Goal: Browse casually: Explore the website without a specific task or goal

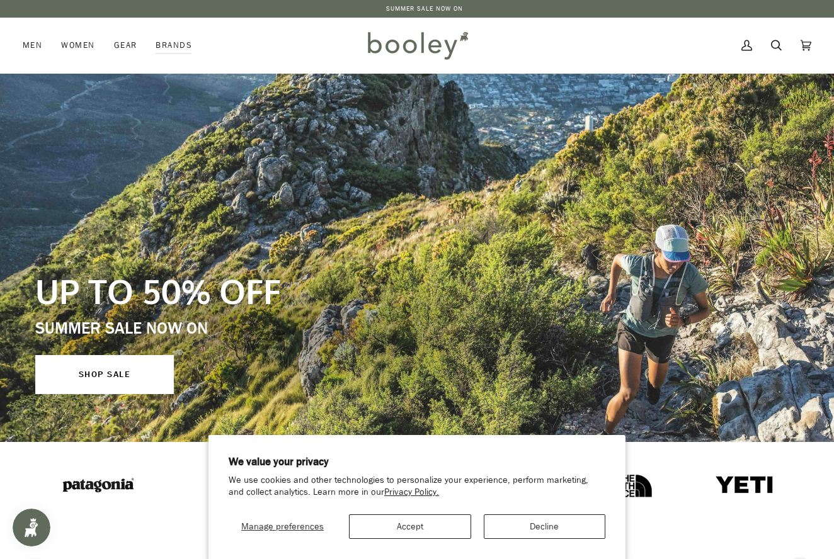
click at [549, 526] on button "Decline" at bounding box center [545, 527] width 122 height 25
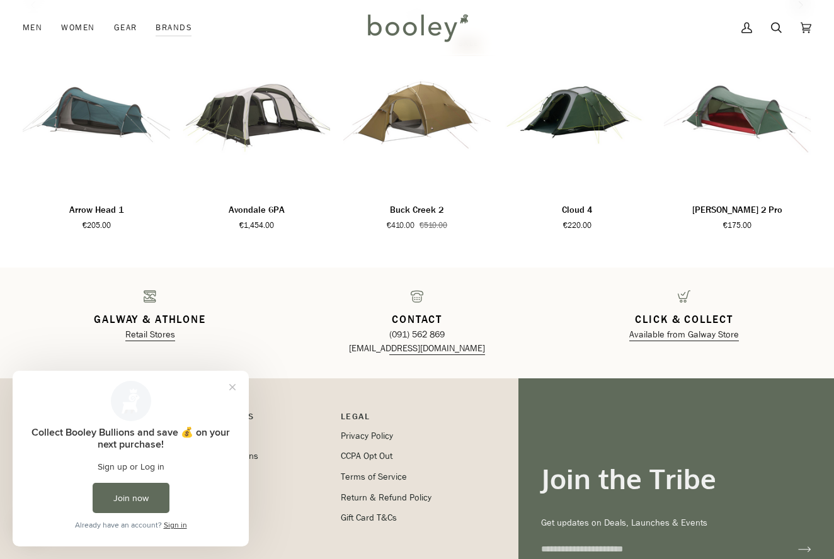
scroll to position [1783, 0]
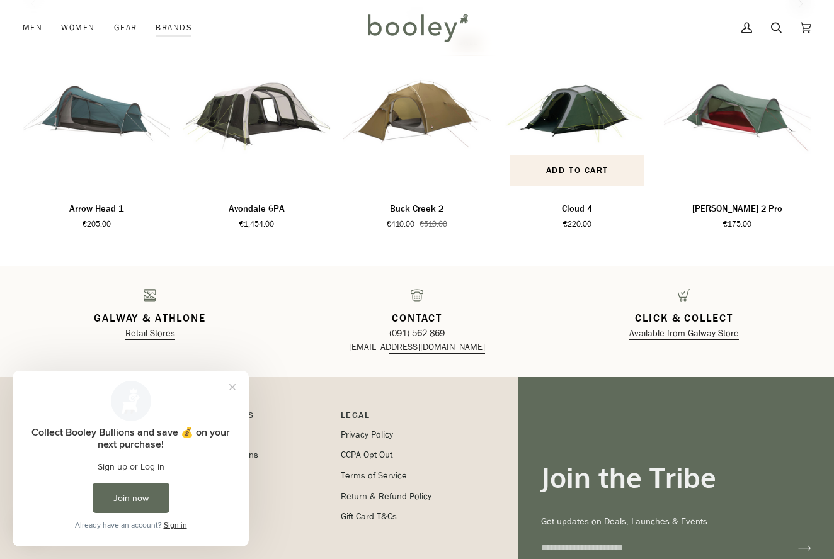
click at [578, 205] on p "Cloud 4" at bounding box center [577, 209] width 30 height 14
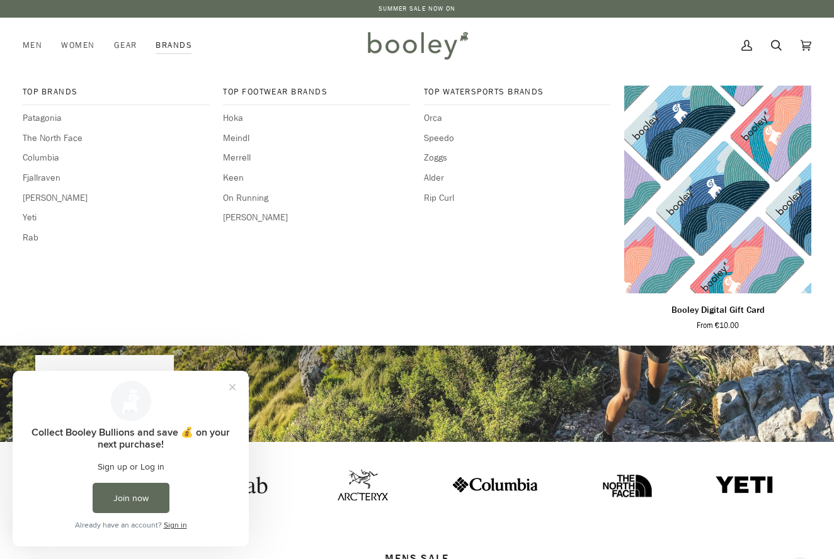
scroll to position [0, 0]
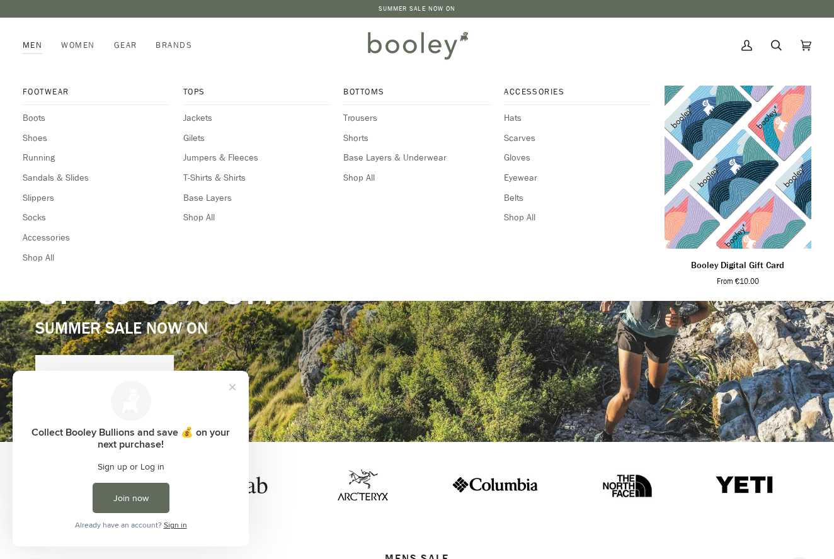
click at [28, 43] on link "Men" at bounding box center [37, 45] width 29 height 55
click at [515, 118] on span "Hats" at bounding box center [577, 119] width 147 height 14
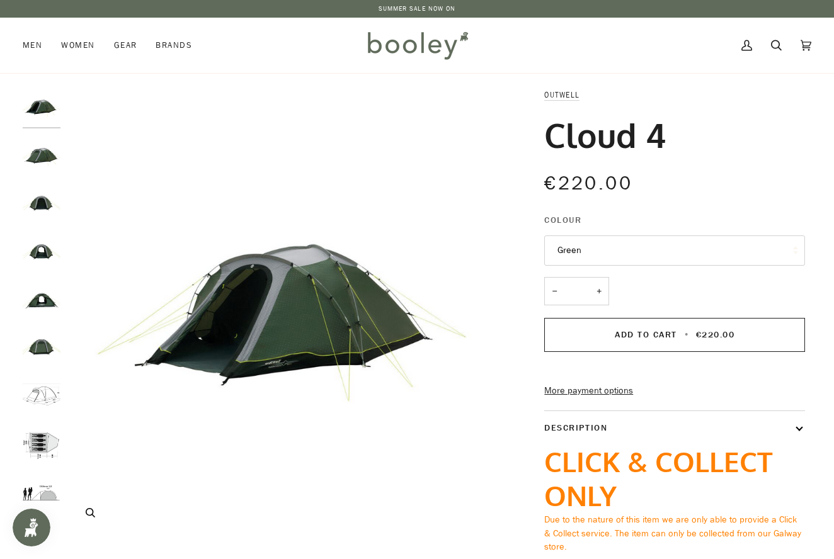
click at [280, 300] on img "Outwell Cloud 4 - Green Booley Galway" at bounding box center [291, 312] width 449 height 449
click at [42, 155] on img "Outwell Cloud 4 - Green Booley Galway" at bounding box center [42, 155] width 38 height 38
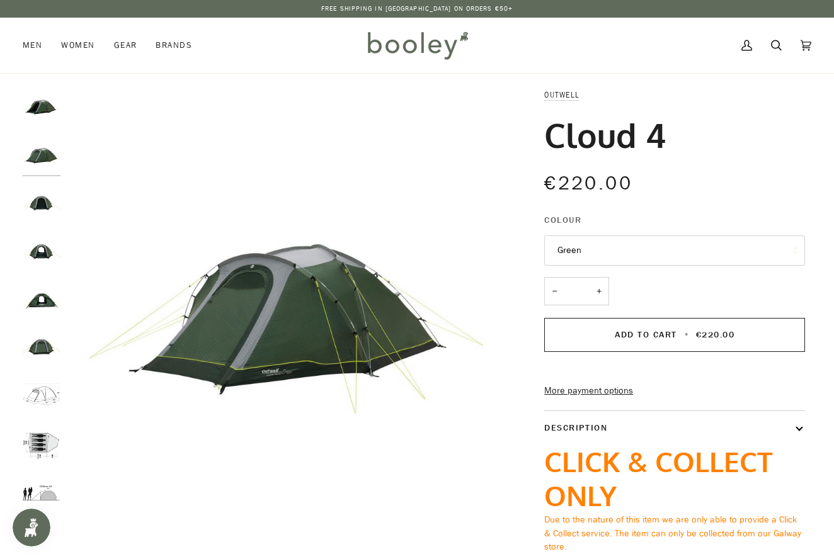
click at [40, 204] on img "Outwell Cloud 4 - Green Booley Galway" at bounding box center [42, 204] width 38 height 38
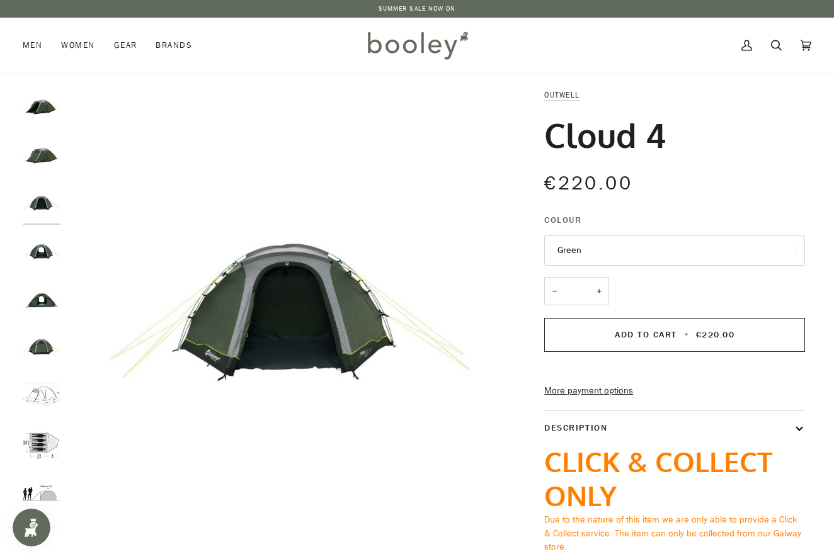
click at [43, 249] on img "Outwell Cloud 4 - Green Booley Galway" at bounding box center [42, 252] width 38 height 38
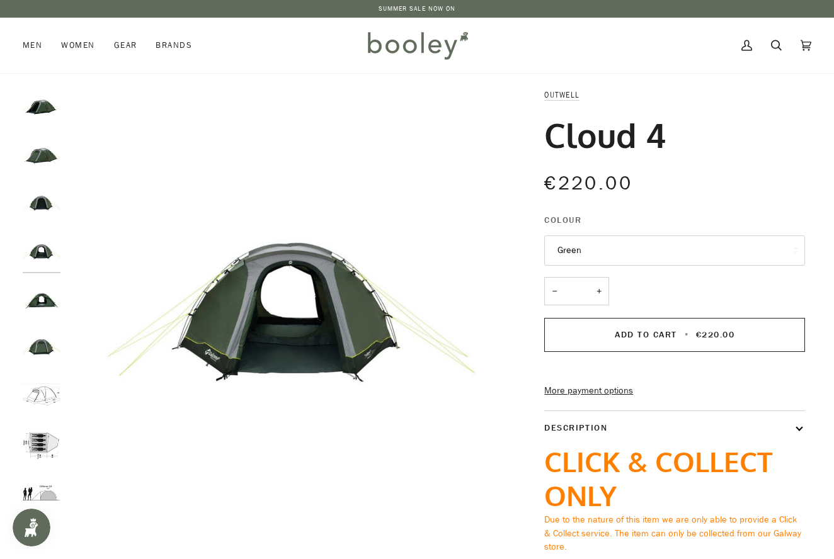
click at [41, 299] on img "Outwell Cloud 4 - Green Booley Galway" at bounding box center [42, 300] width 38 height 38
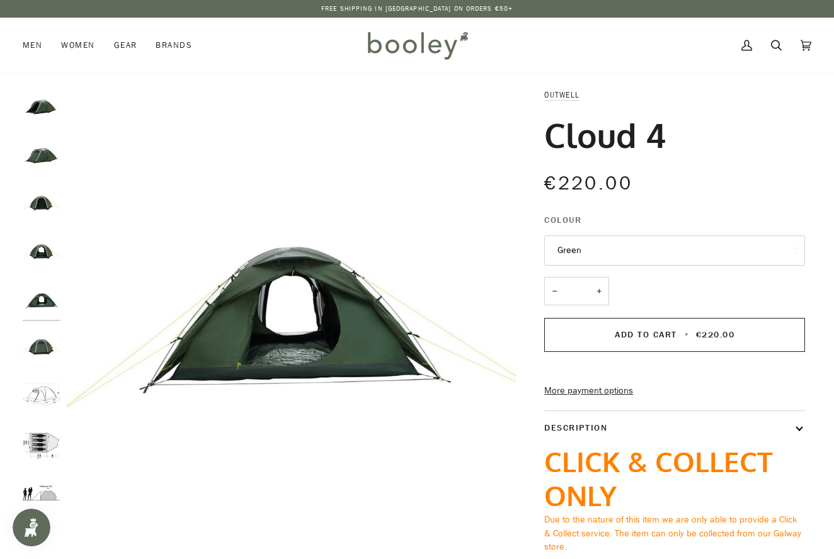
click at [46, 350] on img "Outwell Cloud 4 - Green Booley Galway" at bounding box center [42, 348] width 38 height 38
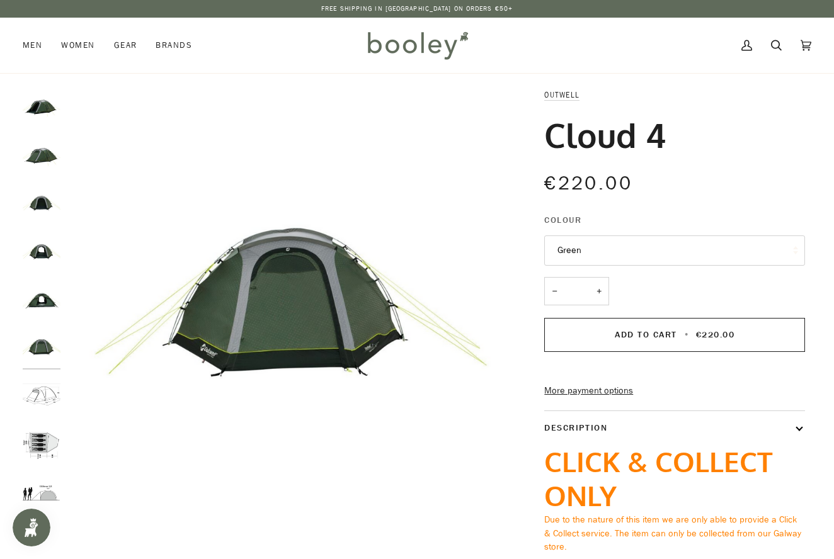
click at [48, 390] on img "Cloud 4" at bounding box center [42, 397] width 38 height 38
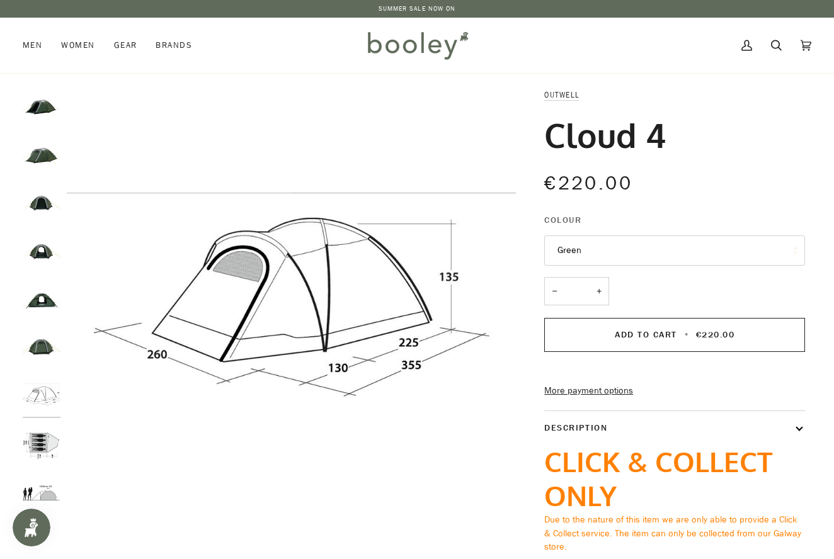
click at [41, 443] on img "Cloud 4" at bounding box center [42, 445] width 38 height 38
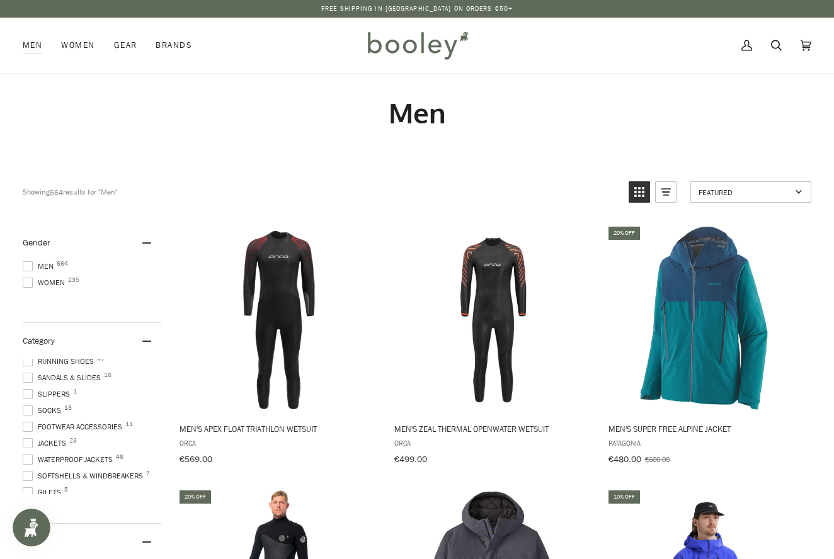
scroll to position [5, 0]
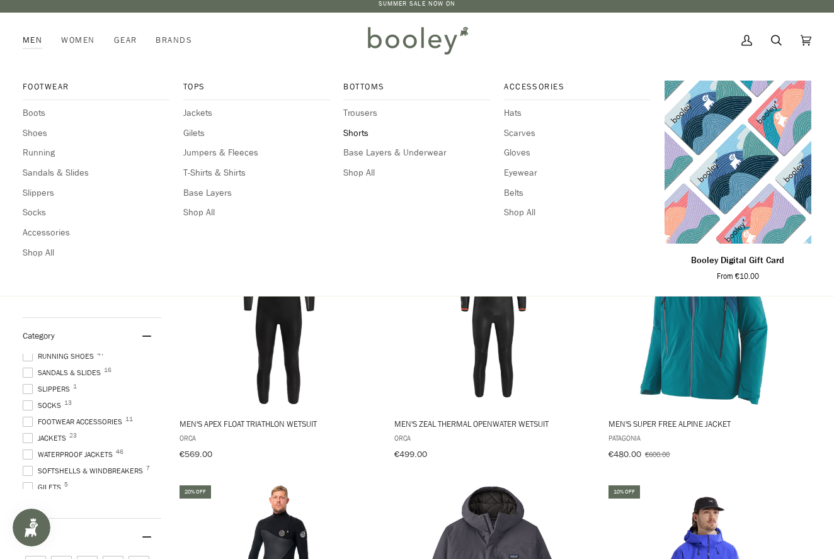
click at [359, 130] on span "Shorts" at bounding box center [416, 134] width 147 height 14
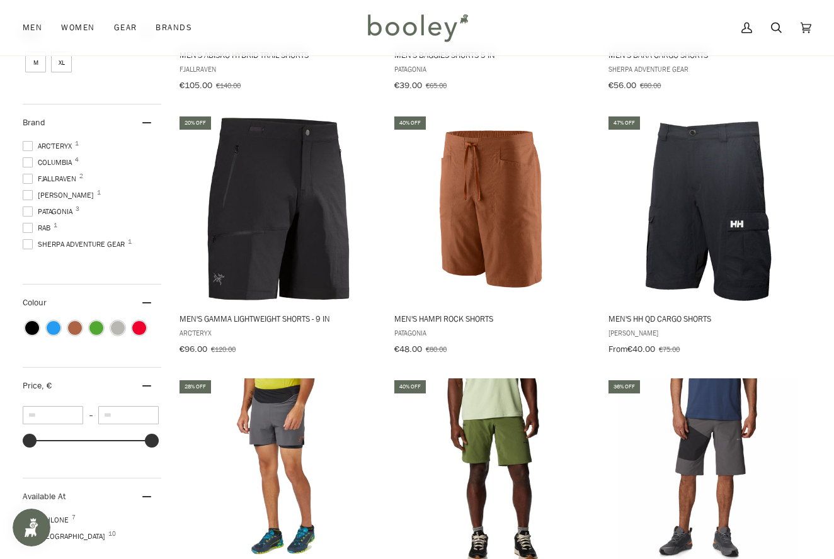
scroll to position [373, 0]
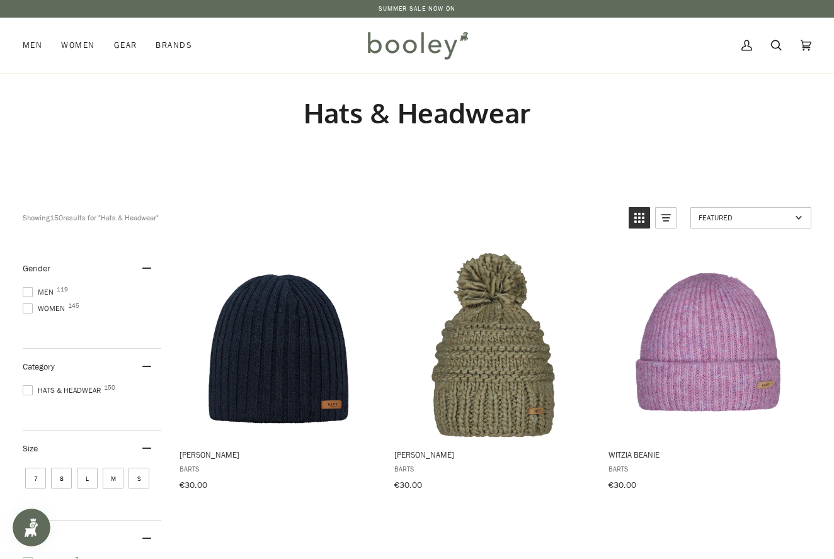
scroll to position [3, 0]
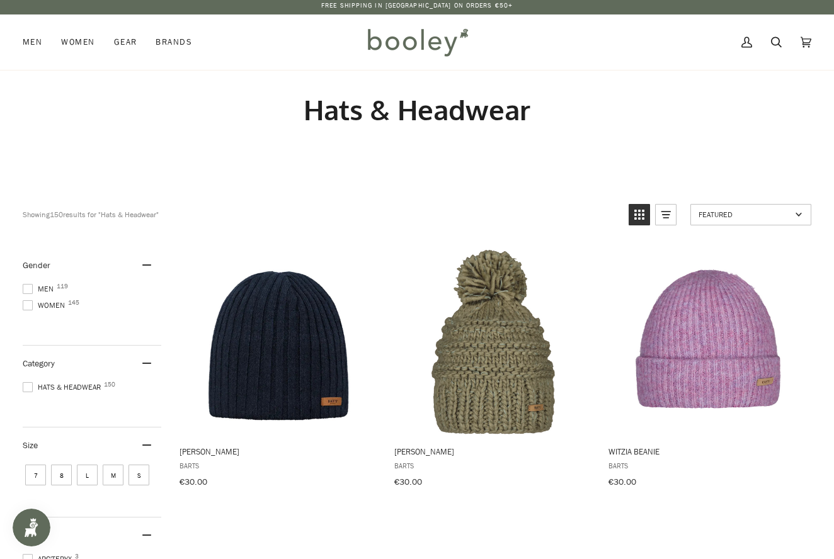
click at [28, 286] on span at bounding box center [28, 289] width 10 height 10
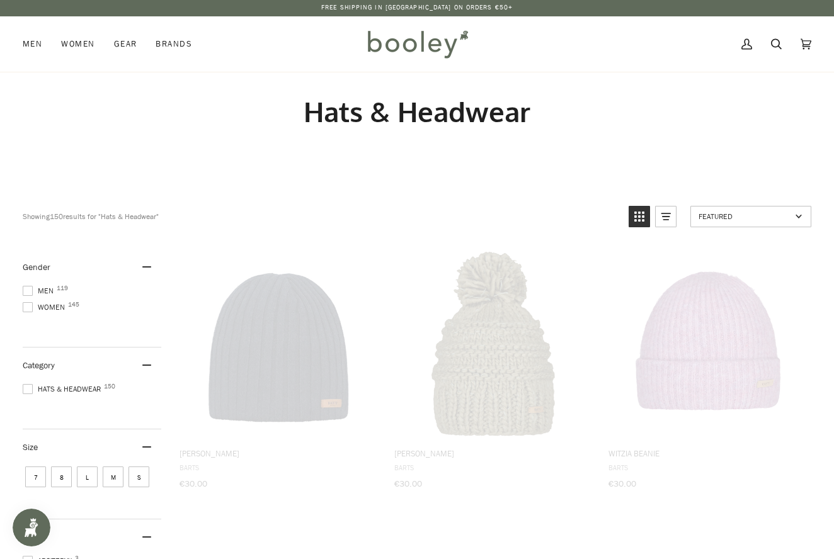
scroll to position [0, 0]
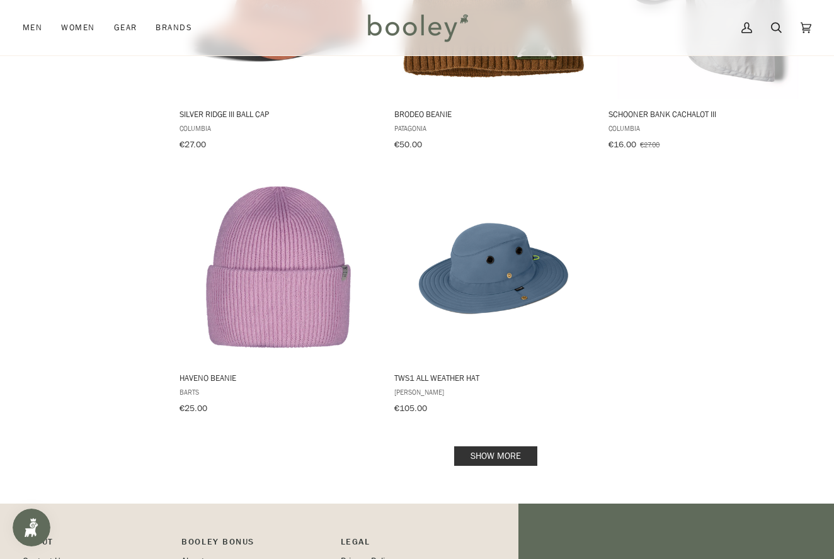
scroll to position [1659, 0]
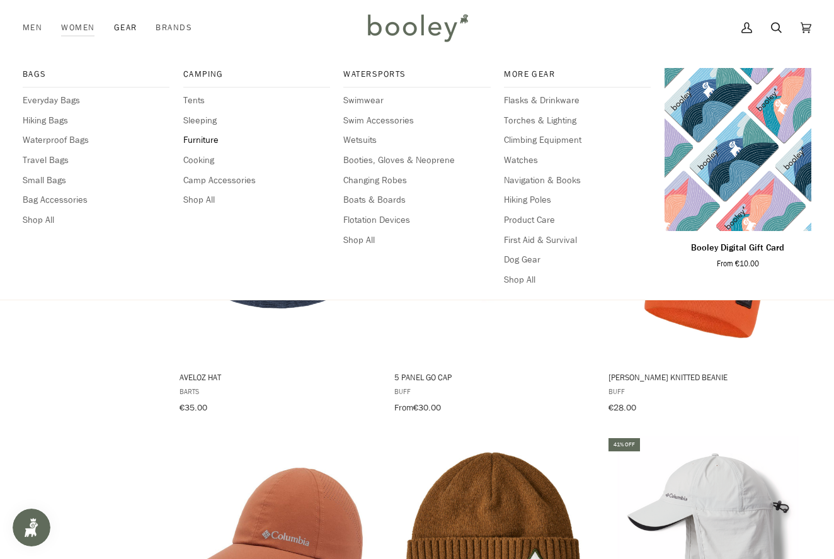
scroll to position [1143, 0]
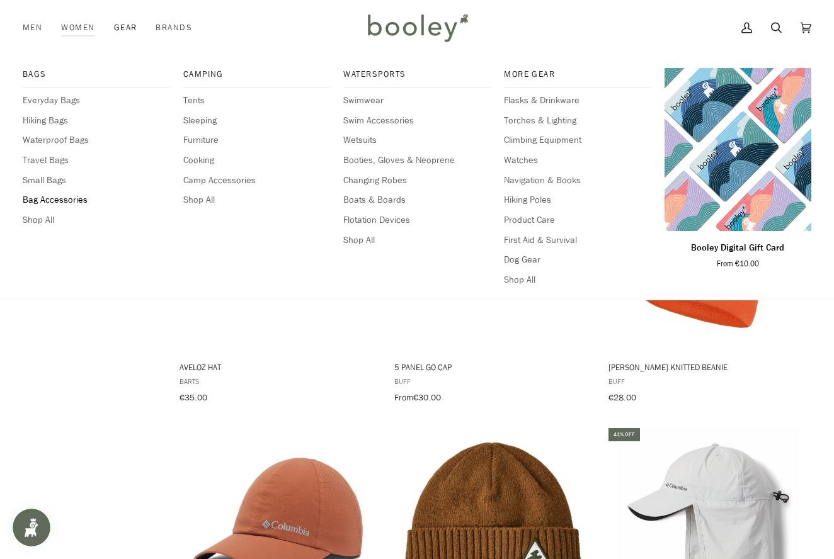
click at [57, 197] on span "Bag Accessories" at bounding box center [96, 200] width 147 height 14
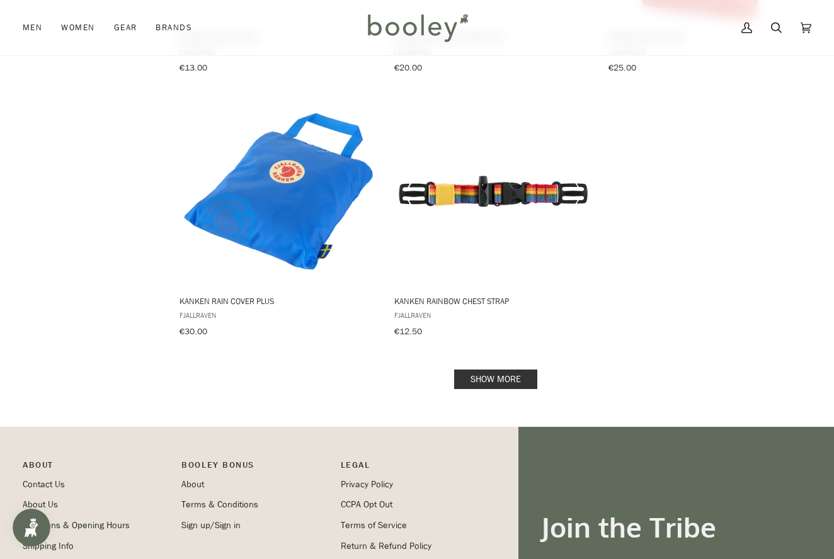
scroll to position [1739, 0]
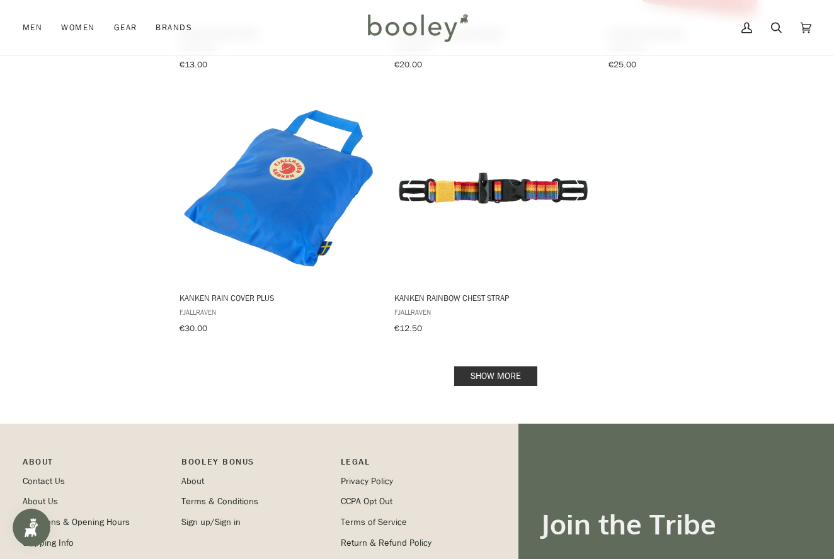
click at [483, 367] on link "Show more" at bounding box center [495, 377] width 83 height 20
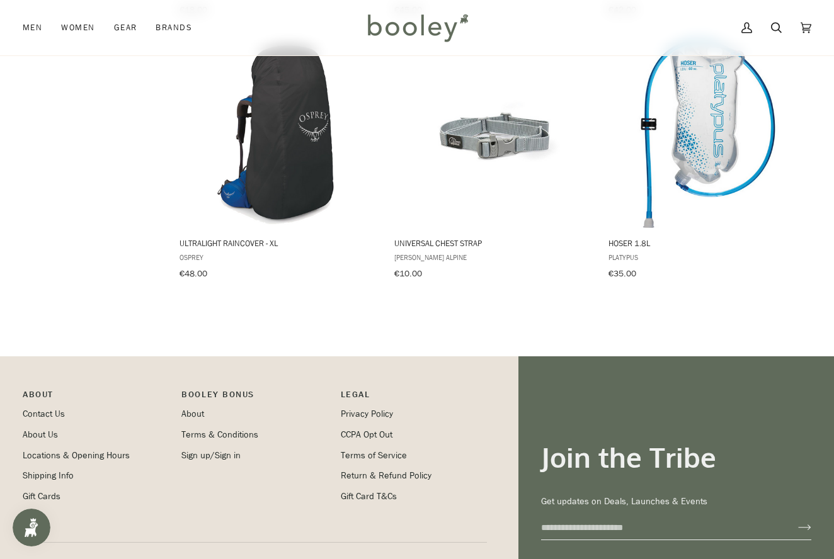
scroll to position [2851, 0]
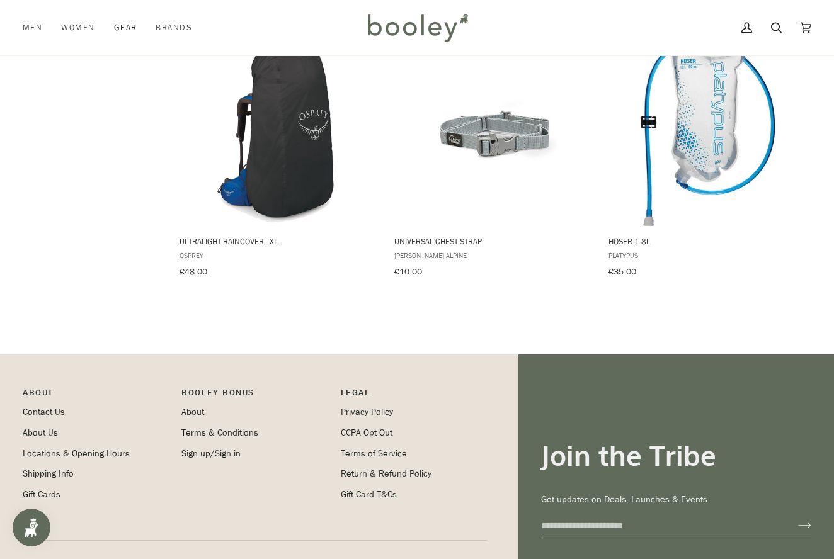
scroll to position [1739, 0]
